Goal: Check status: Check status

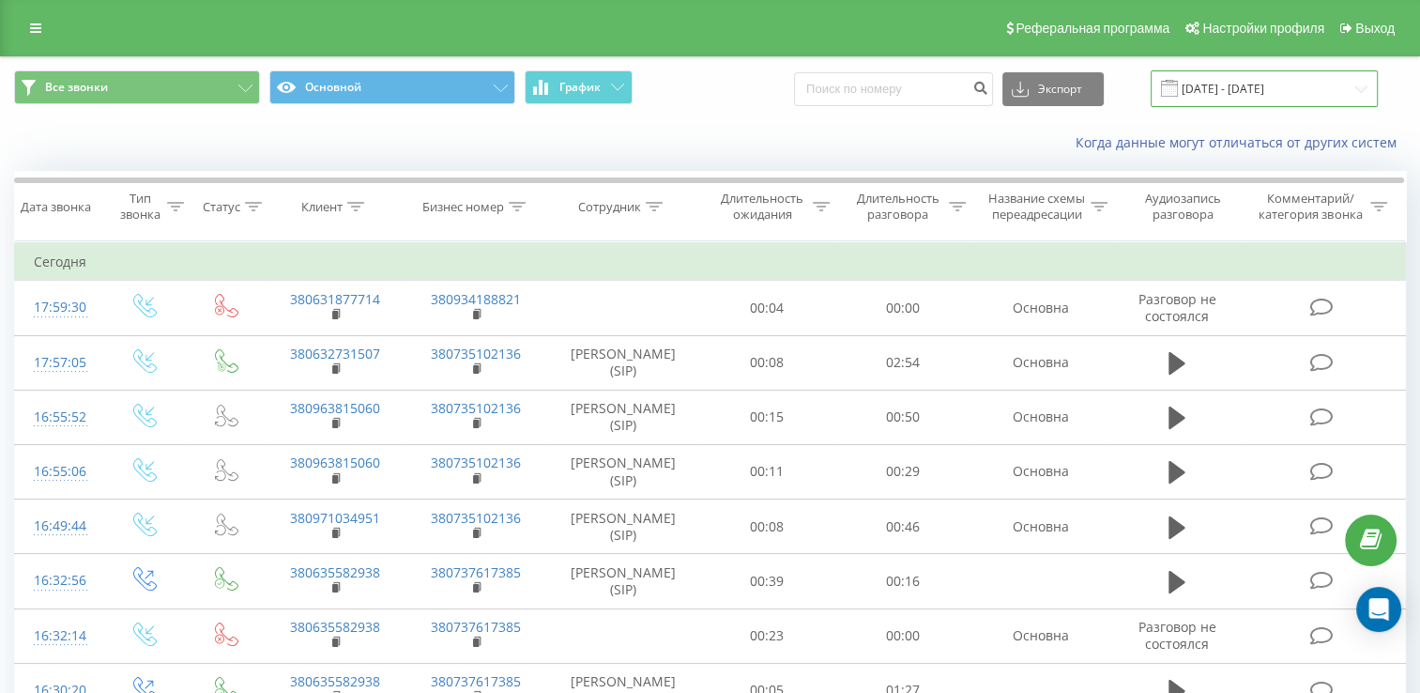
click at [1258, 88] on input "[DATE] - [DATE]" at bounding box center [1264, 88] width 227 height 37
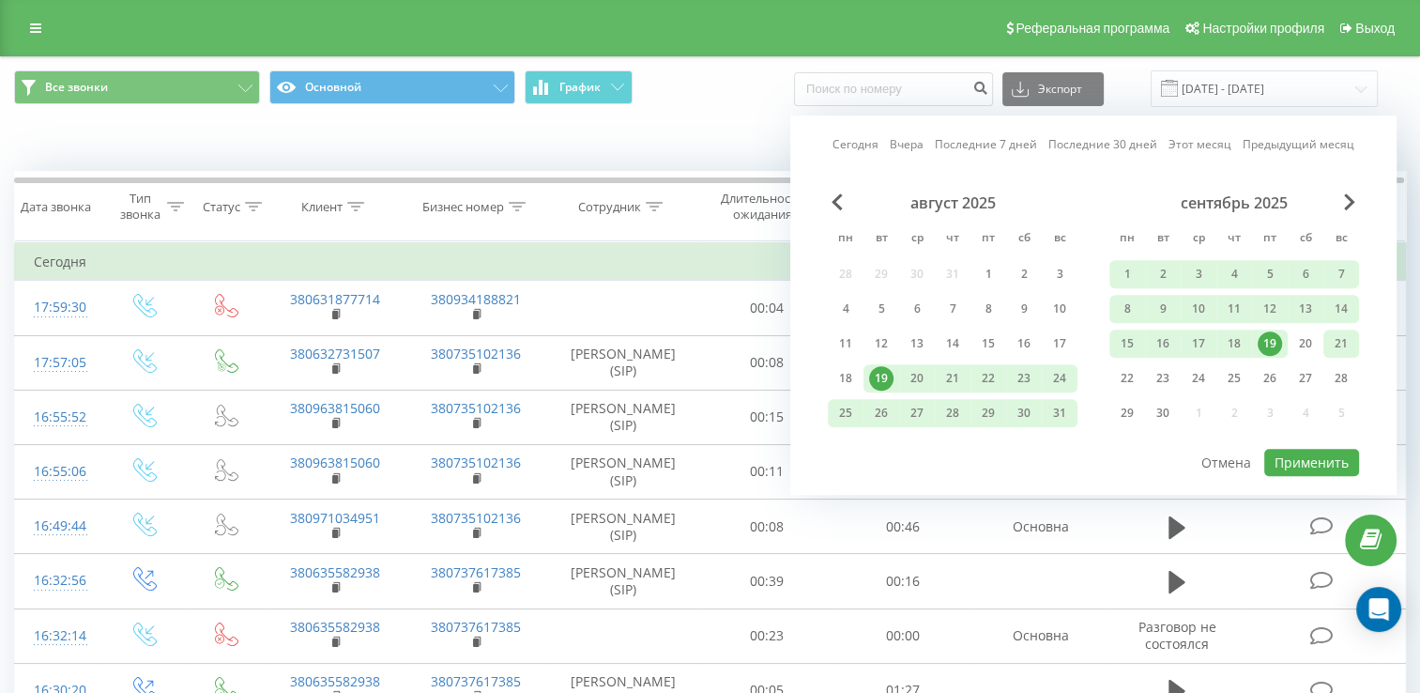
click at [1329, 344] on div "21" at bounding box center [1341, 343] width 24 height 24
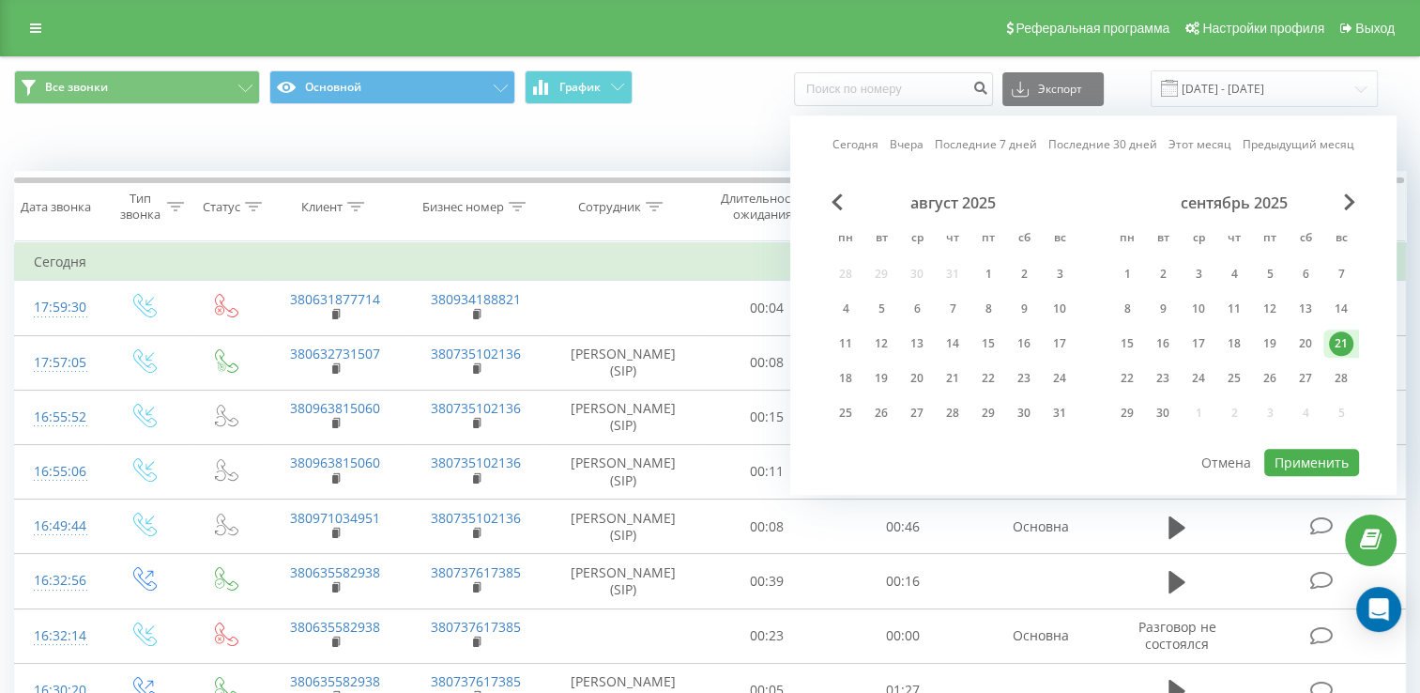
click at [1329, 344] on div "21" at bounding box center [1341, 343] width 24 height 24
click at [1328, 460] on button "Применить" at bounding box center [1311, 462] width 95 height 27
type input "[DATE] - [DATE]"
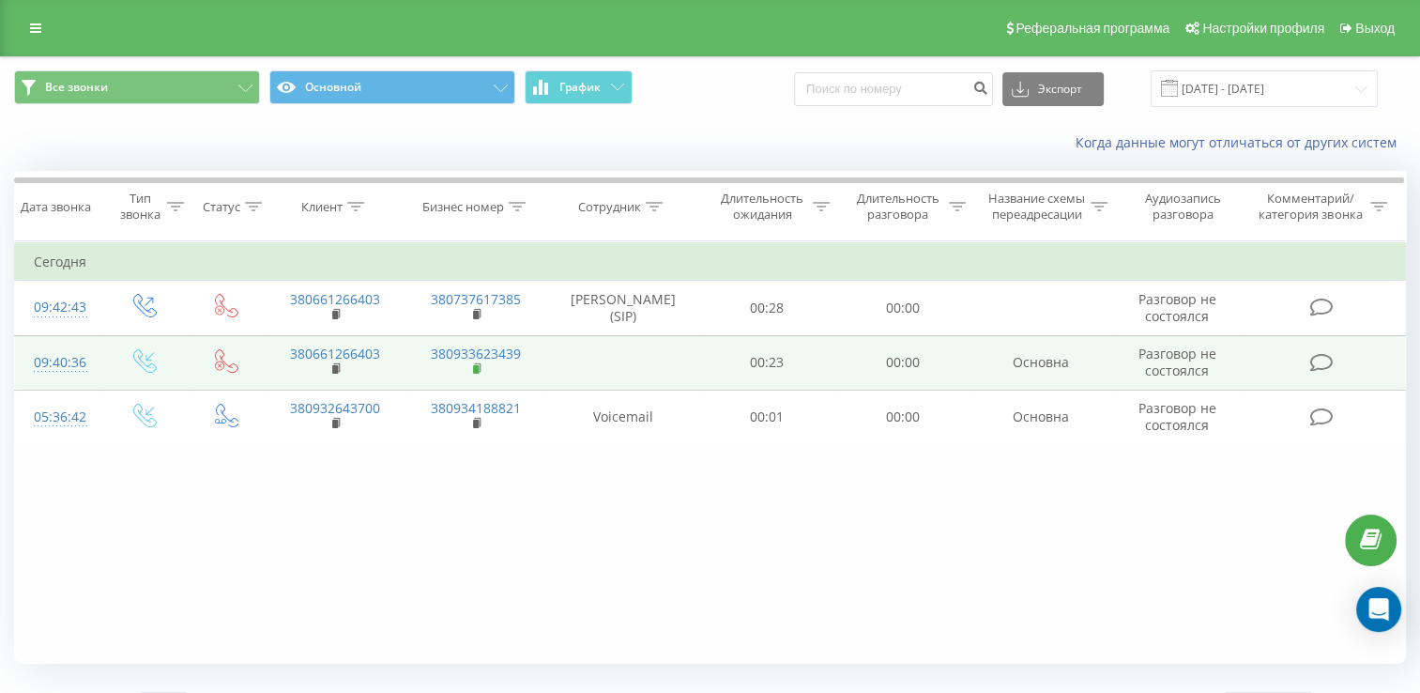
click at [480, 375] on icon at bounding box center [478, 368] width 10 height 13
click at [334, 372] on icon at bounding box center [336, 367] width 7 height 8
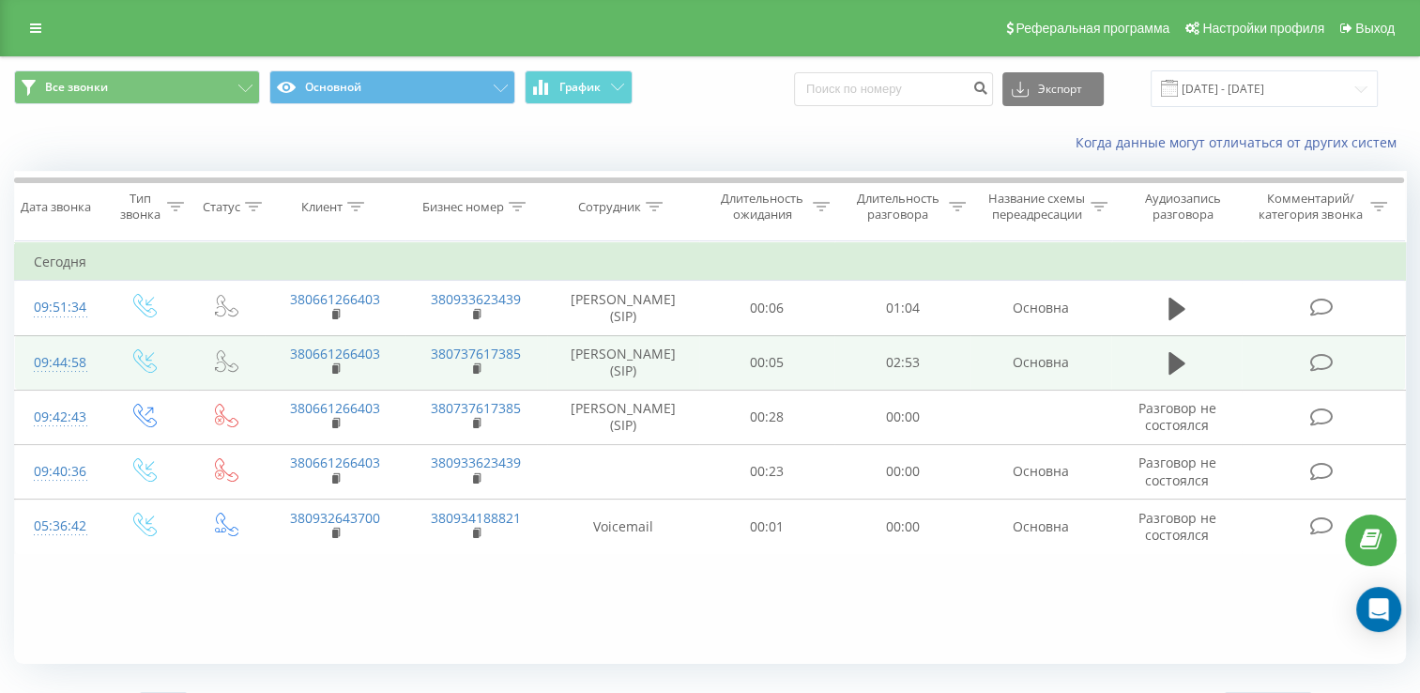
click at [329, 382] on td "380661266403" at bounding box center [335, 362] width 141 height 54
click at [335, 374] on rect at bounding box center [335, 369] width 6 height 8
